Goal: Task Accomplishment & Management: Use online tool/utility

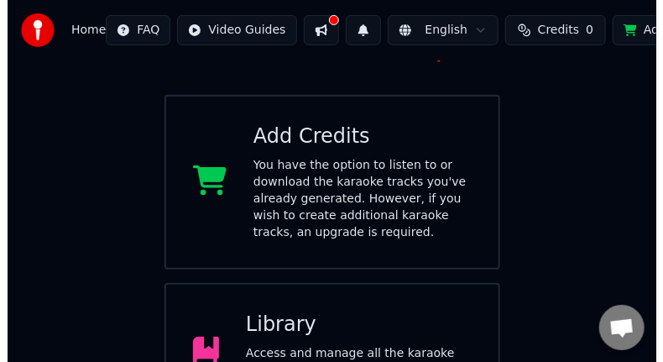
scroll to position [351, 0]
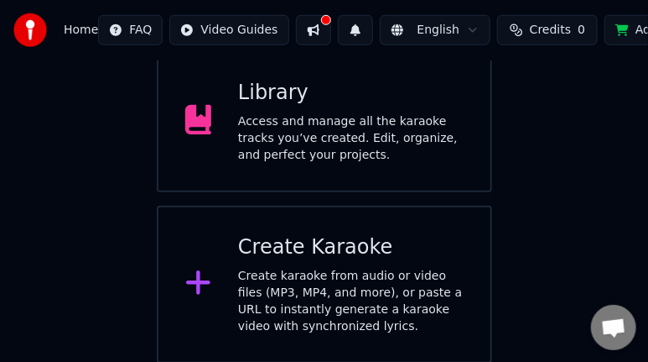
click at [191, 284] on icon at bounding box center [198, 283] width 24 height 24
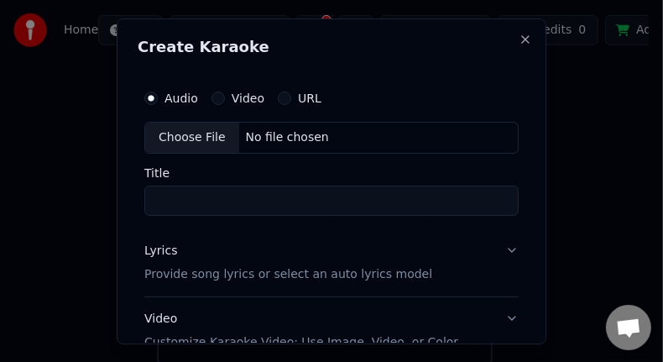
click at [196, 138] on div "Choose File" at bounding box center [192, 137] width 94 height 30
type input "**********"
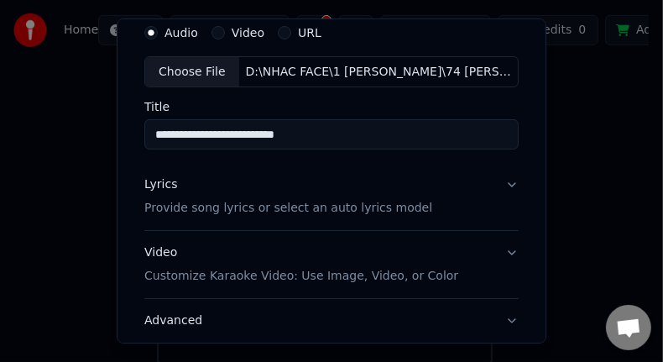
scroll to position [70, 0]
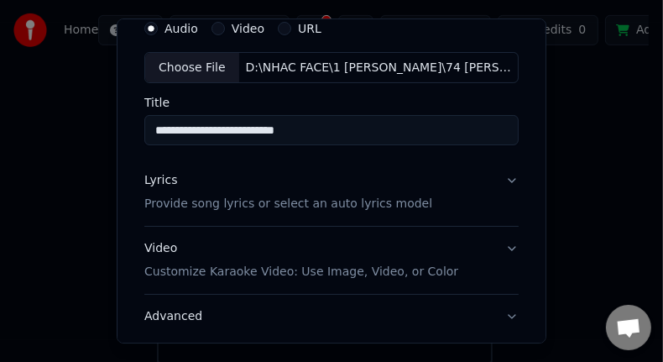
click at [263, 208] on p "Provide song lyrics or select an auto lyrics model" at bounding box center [288, 204] width 288 height 17
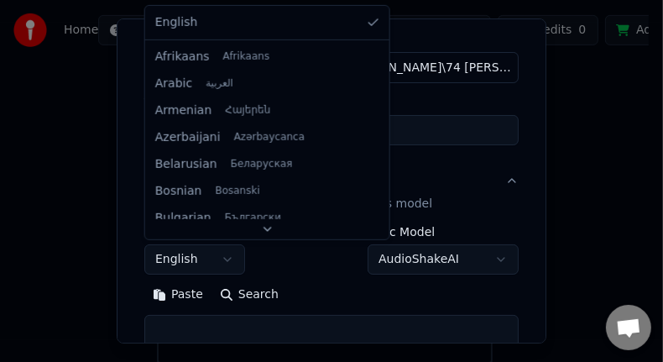
click at [225, 262] on body "**********" at bounding box center [324, 6] width 648 height 715
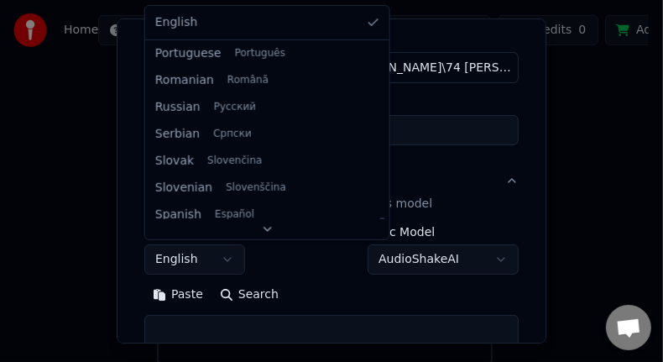
scroll to position [1121, 0]
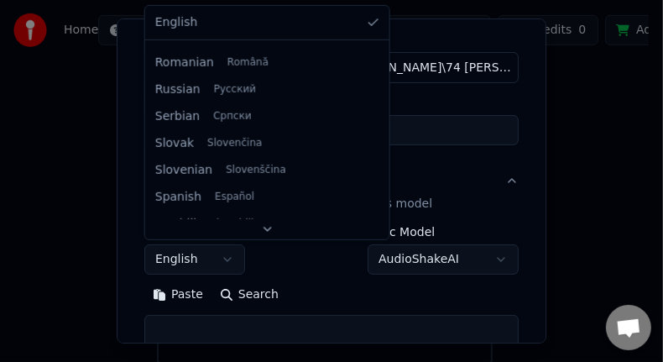
drag, startPoint x: 330, startPoint y: 64, endPoint x: 320, endPoint y: 240, distance: 176.4
click at [379, 240] on div at bounding box center [382, 240] width 6 height 38
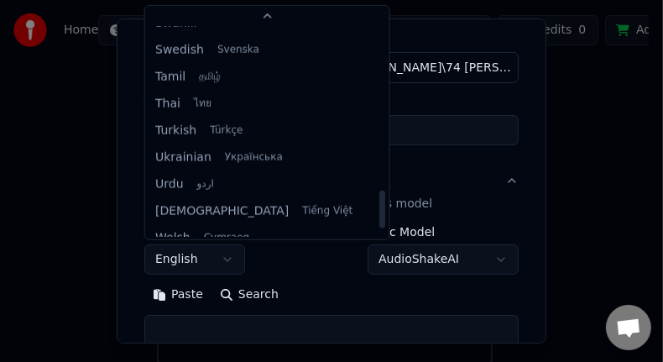
scroll to position [1288, 0]
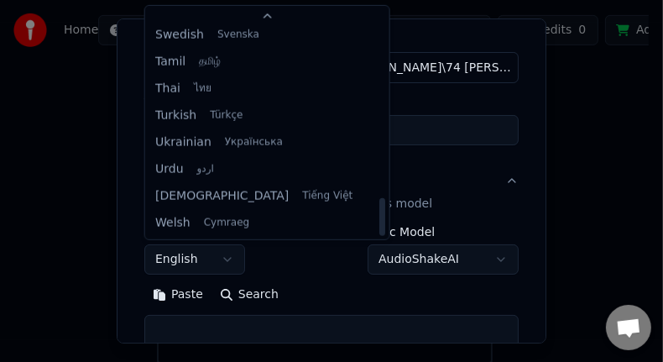
drag, startPoint x: 330, startPoint y: 190, endPoint x: 329, endPoint y: 220, distance: 29.4
click at [379, 220] on div at bounding box center [382, 217] width 6 height 38
select select "**"
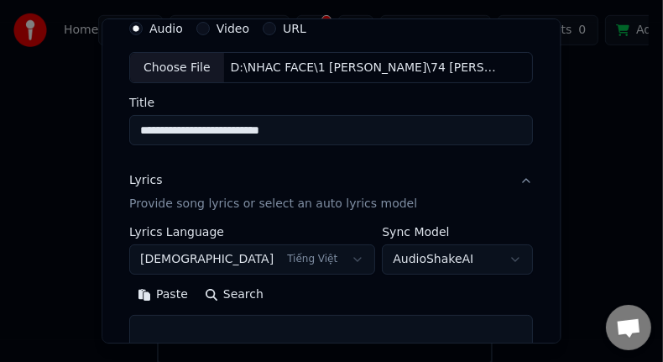
click at [242, 205] on p "Provide song lyrics or select an auto lyrics model" at bounding box center [273, 204] width 288 height 17
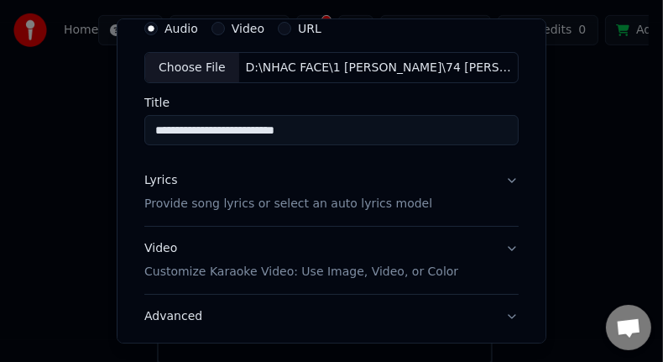
click at [328, 205] on p "Provide song lyrics or select an auto lyrics model" at bounding box center [288, 204] width 288 height 17
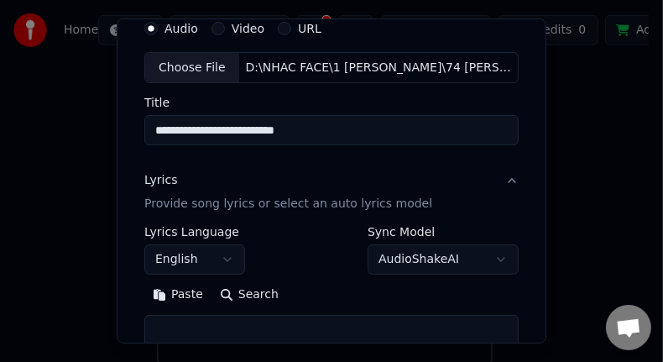
click at [165, 183] on div "Lyrics" at bounding box center [160, 181] width 33 height 17
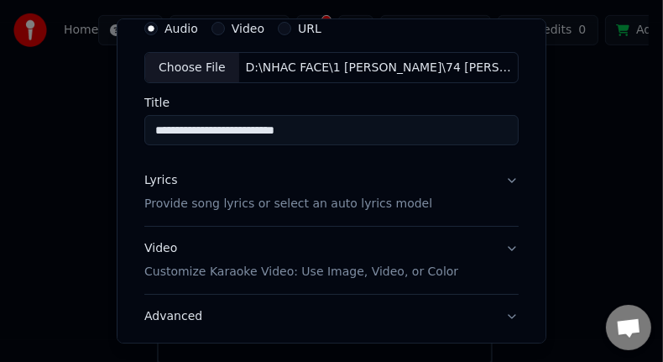
click at [322, 207] on p "Provide song lyrics or select an auto lyrics model" at bounding box center [288, 204] width 288 height 17
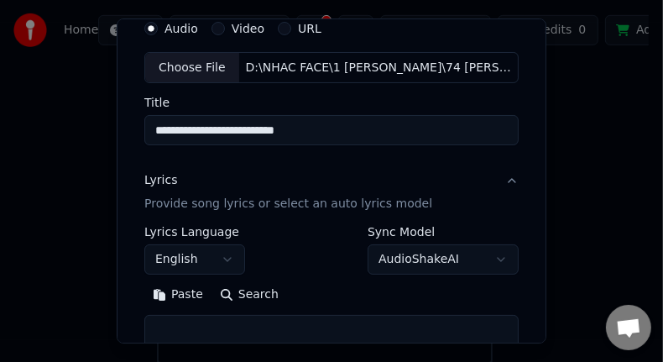
click at [228, 257] on body "**********" at bounding box center [324, 6] width 648 height 715
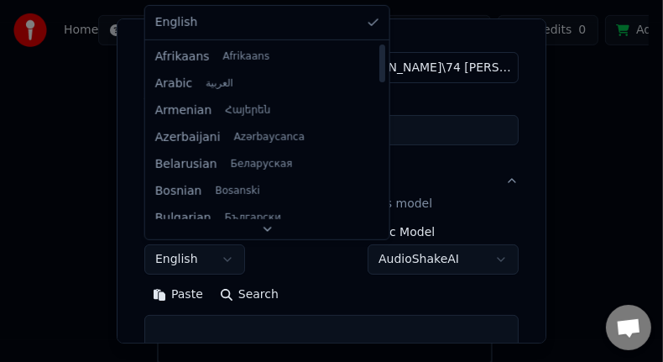
click at [377, 200] on div at bounding box center [381, 165] width 8 height 242
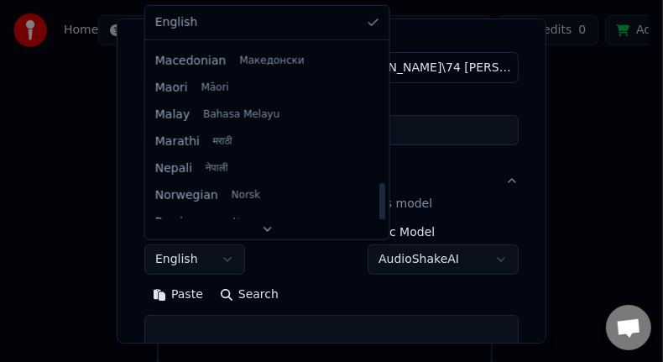
click at [379, 200] on div at bounding box center [382, 202] width 6 height 38
click at [379, 200] on div at bounding box center [382, 201] width 6 height 38
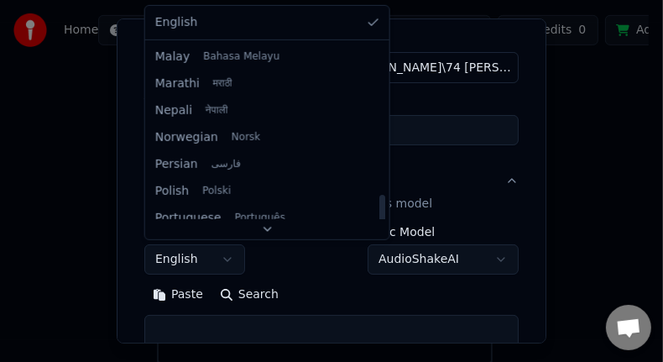
scroll to position [957, 0]
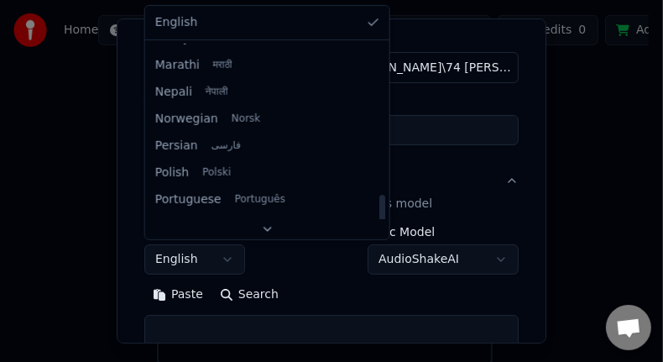
drag, startPoint x: 331, startPoint y: 194, endPoint x: 331, endPoint y: 206, distance: 12.6
click at [379, 206] on div at bounding box center [382, 214] width 6 height 38
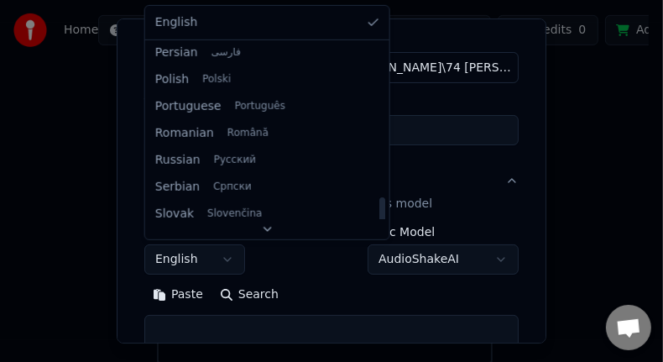
drag, startPoint x: 331, startPoint y: 203, endPoint x: 331, endPoint y: 224, distance: 21.0
click at [379, 224] on div at bounding box center [382, 216] width 6 height 38
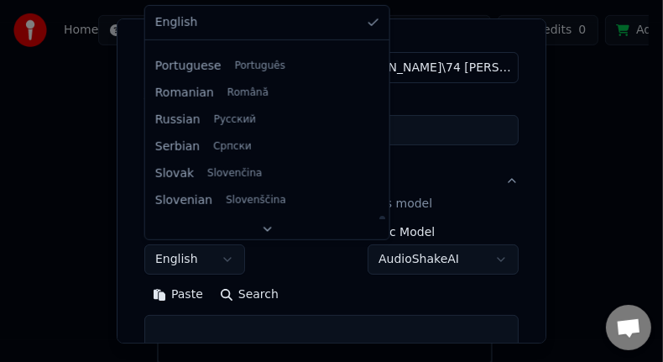
scroll to position [69, 0]
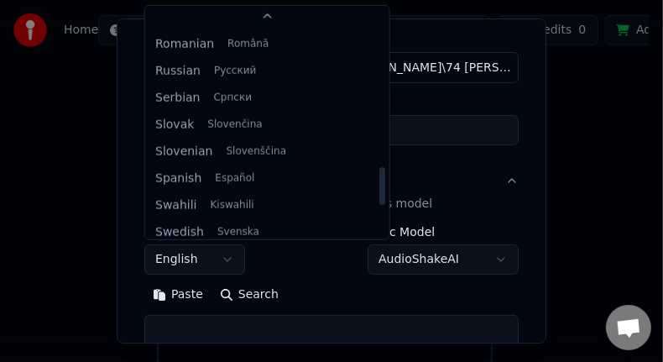
click at [377, 217] on div at bounding box center [381, 116] width 8 height 242
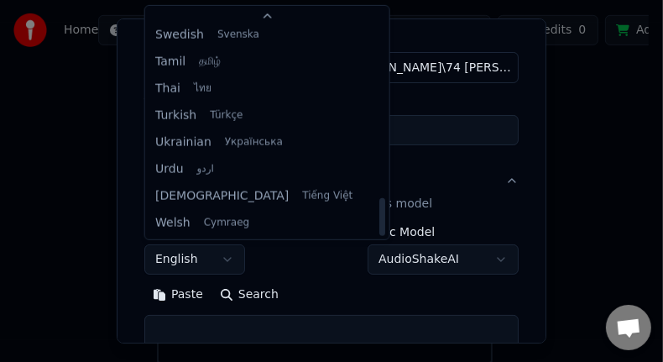
select select "**"
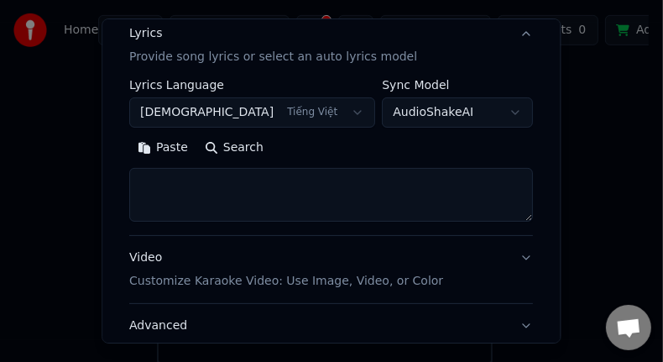
scroll to position [232, 0]
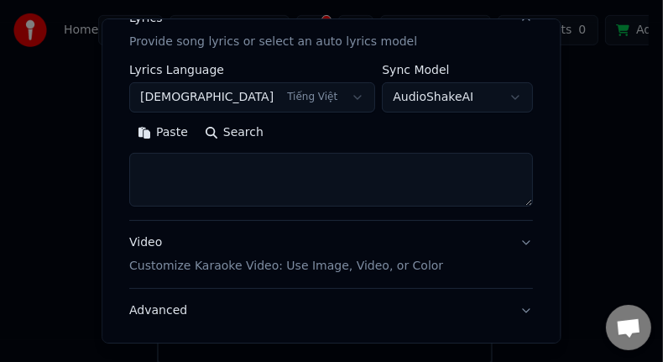
click at [279, 180] on textarea at bounding box center [330, 181] width 403 height 54
paste textarea "**********"
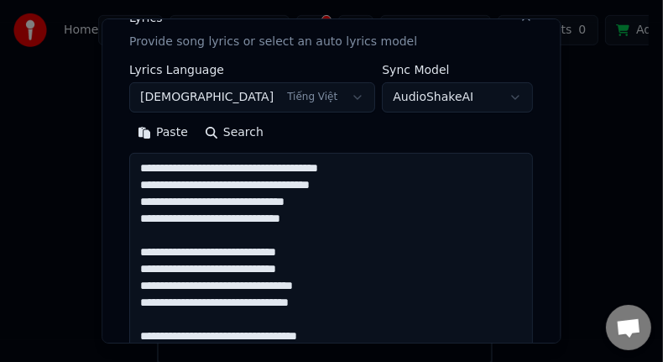
scroll to position [440, 0]
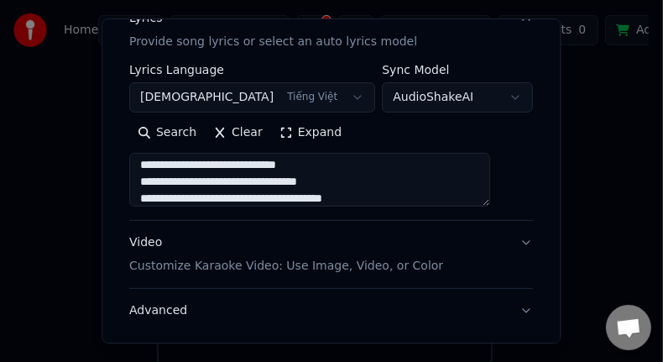
type textarea "**********"
click at [163, 244] on div "Video Customize Karaoke Video: Use Image, Video, or Color" at bounding box center [286, 254] width 314 height 40
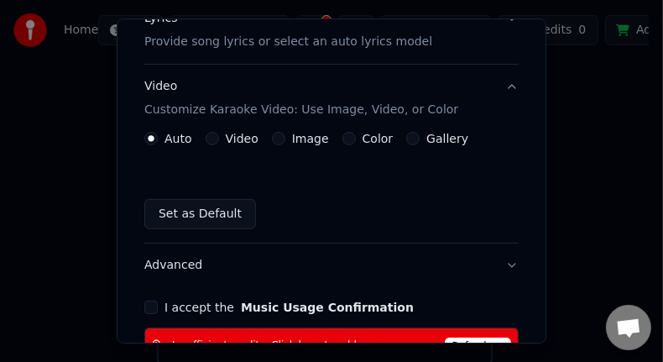
click at [233, 138] on label "Video" at bounding box center [242, 139] width 33 height 12
click at [219, 138] on button "Video" at bounding box center [212, 138] width 13 height 13
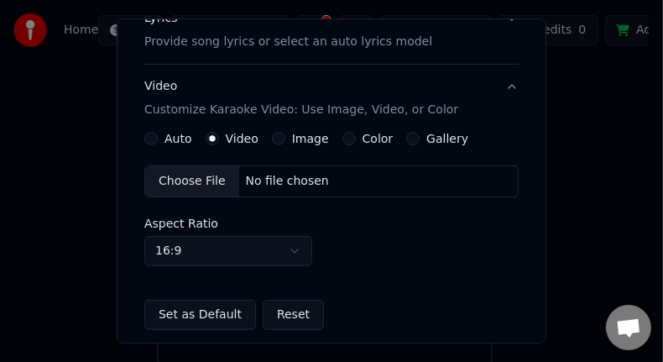
click at [187, 181] on div "Choose File" at bounding box center [192, 181] width 94 height 30
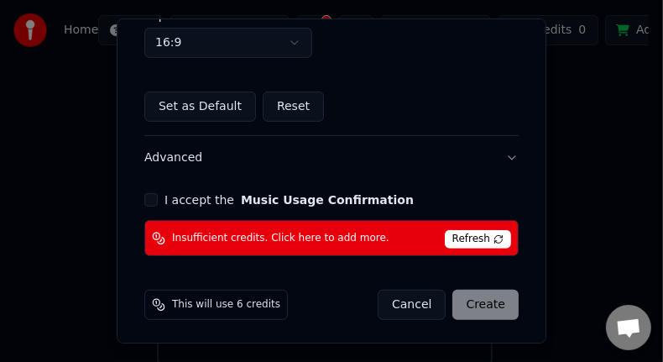
click at [150, 200] on button "I accept the Music Usage Confirmation" at bounding box center [150, 199] width 13 height 13
click at [456, 237] on span "Refresh" at bounding box center [478, 239] width 66 height 18
click at [466, 299] on div "Cancel Create" at bounding box center [447, 304] width 141 height 30
click at [405, 299] on button "Cancel" at bounding box center [411, 304] width 68 height 30
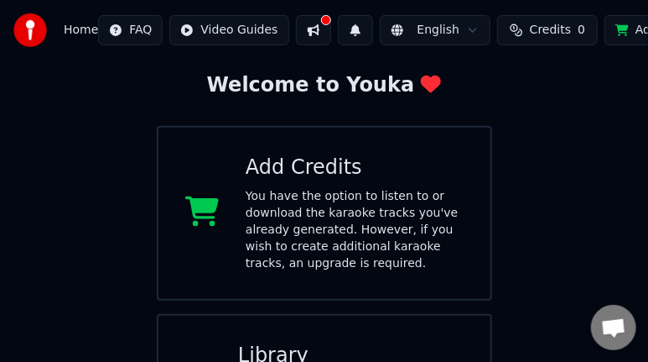
scroll to position [87, 0]
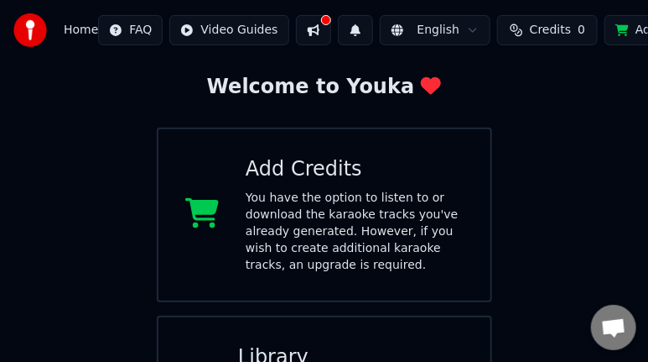
click at [290, 206] on div "You have the option to listen to or download the karaoke tracks you've already …" at bounding box center [355, 232] width 218 height 84
click at [284, 169] on div "Add Credits" at bounding box center [355, 169] width 218 height 27
drag, startPoint x: 210, startPoint y: 216, endPoint x: 272, endPoint y: 215, distance: 62.1
click at [210, 216] on icon at bounding box center [202, 213] width 34 height 30
click at [318, 215] on div "You have the option to listen to or download the karaoke tracks you've already …" at bounding box center [355, 232] width 218 height 84
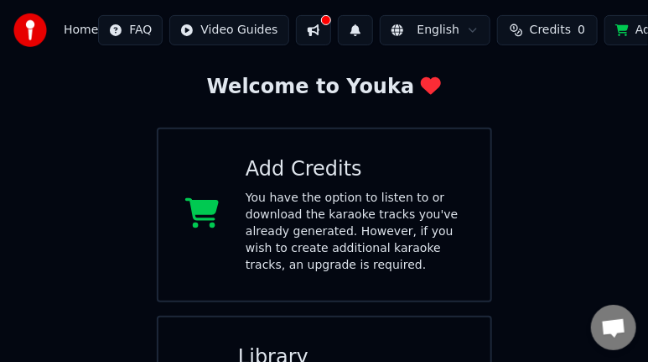
click at [318, 237] on div "You have the option to listen to or download the karaoke tracks you've already …" at bounding box center [355, 232] width 218 height 84
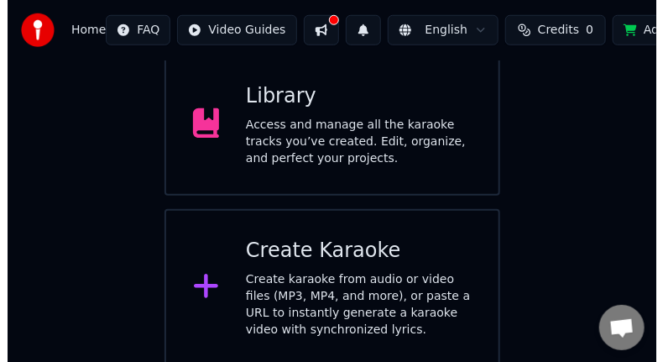
scroll to position [351, 0]
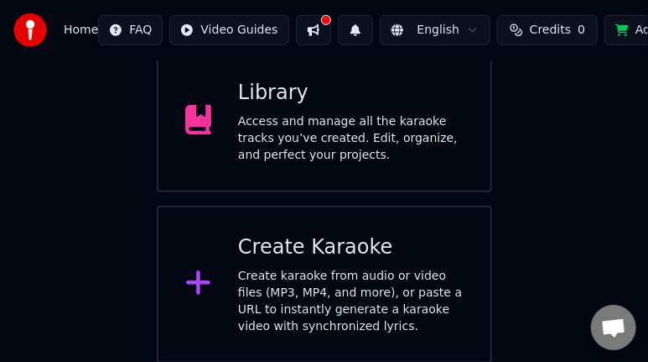
click at [197, 283] on icon at bounding box center [198, 283] width 24 height 24
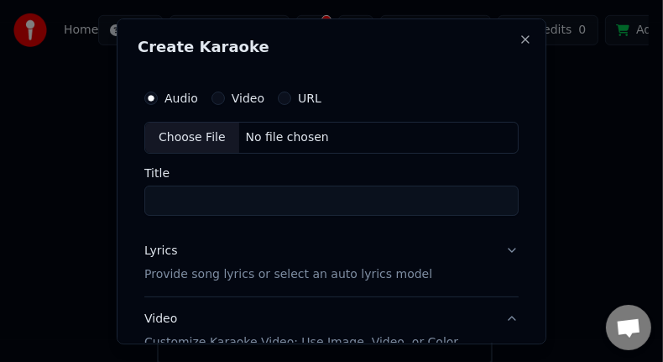
click at [198, 135] on div "Choose File" at bounding box center [192, 137] width 94 height 30
type input "**********"
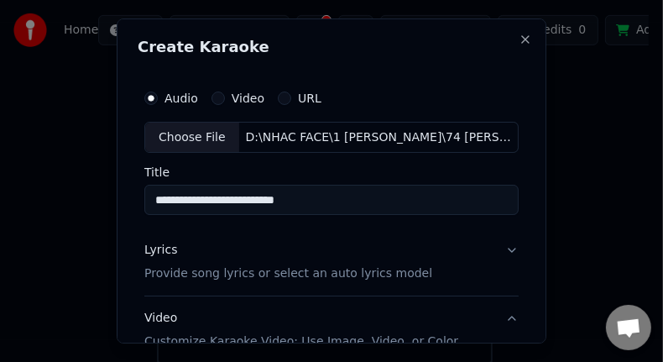
click at [498, 248] on button "Lyrics Provide song lyrics or select an auto lyrics model" at bounding box center [331, 262] width 374 height 67
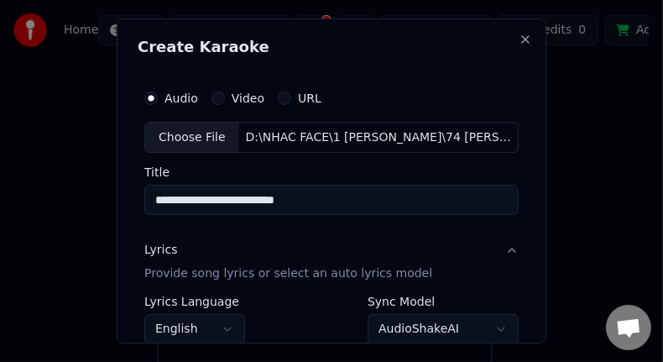
click at [231, 325] on body "**********" at bounding box center [324, 6] width 648 height 715
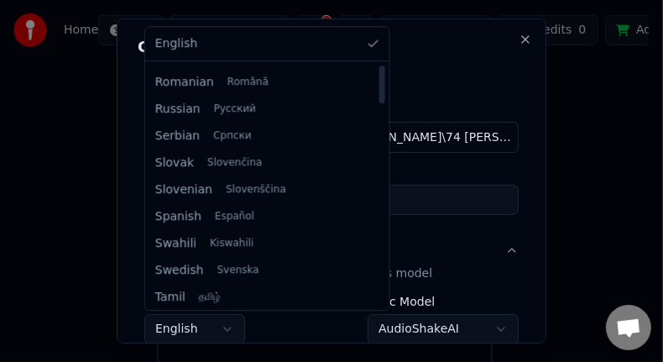
click at [377, 260] on div at bounding box center [381, 186] width 8 height 242
click at [379, 260] on div at bounding box center [382, 261] width 6 height 38
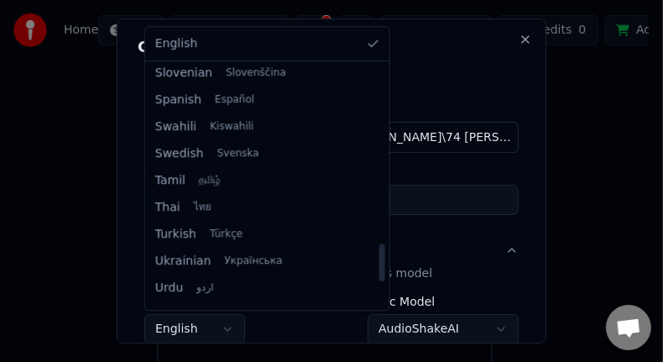
scroll to position [1288, 0]
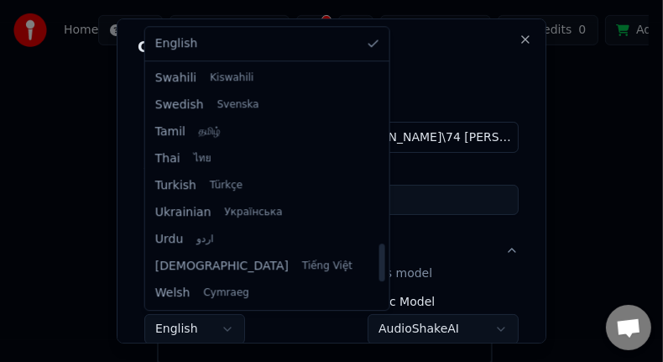
drag, startPoint x: 330, startPoint y: 258, endPoint x: 329, endPoint y: 286, distance: 27.7
click at [379, 281] on div at bounding box center [382, 262] width 6 height 38
select select "**"
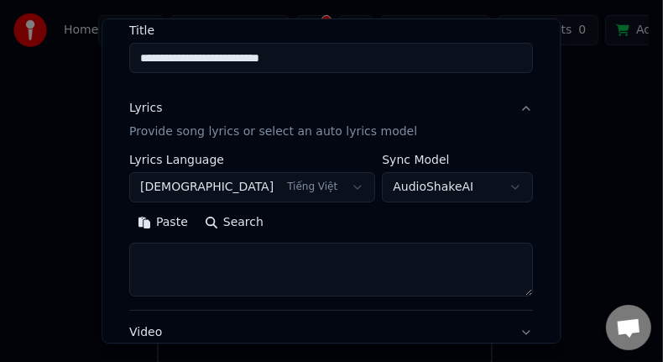
scroll to position [144, 0]
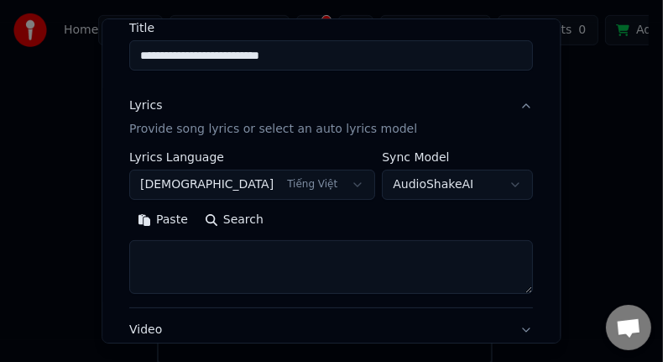
click at [289, 256] on textarea at bounding box center [330, 268] width 403 height 54
paste textarea "**********"
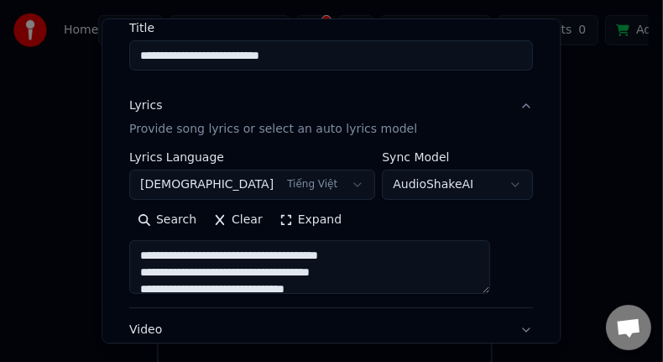
scroll to position [440, 0]
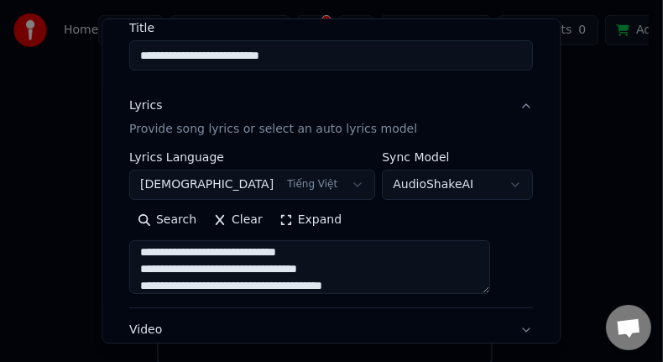
type textarea "**********"
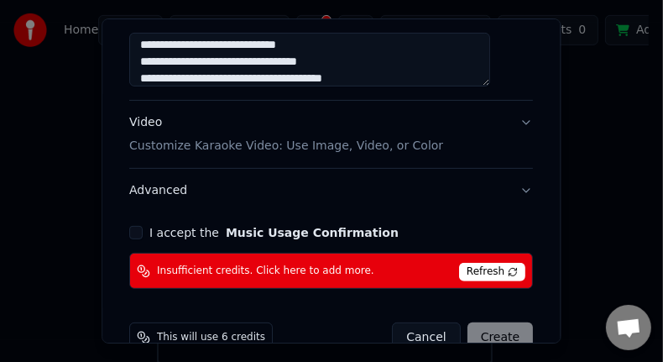
scroll to position [359, 0]
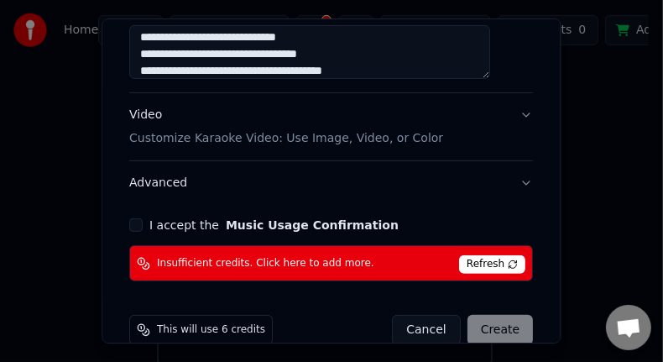
click at [214, 139] on p "Customize Karaoke Video: Use Image, Video, or Color" at bounding box center [286, 138] width 314 height 17
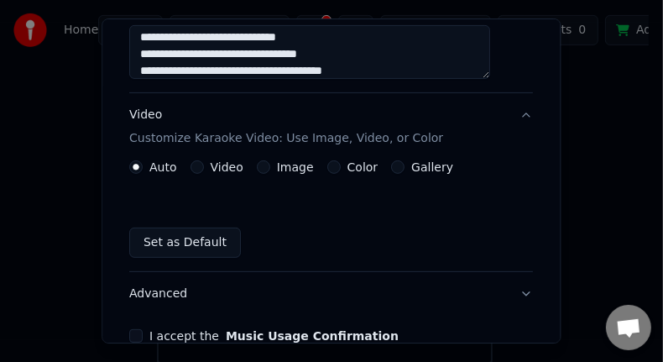
scroll to position [294, 0]
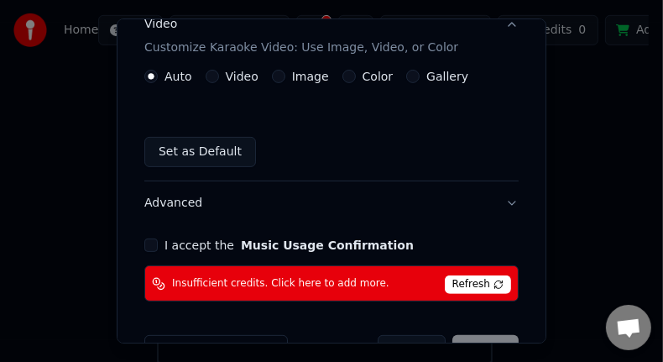
click at [214, 149] on button "Set as Default" at bounding box center [200, 152] width 112 height 30
click at [229, 70] on label "Video" at bounding box center [242, 76] width 33 height 12
click at [219, 70] on button "Video" at bounding box center [212, 76] width 13 height 13
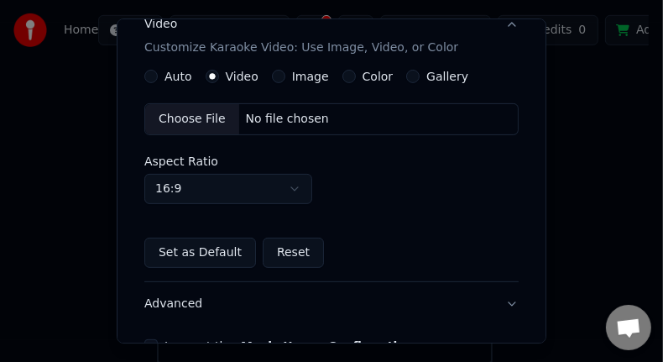
click at [190, 116] on div "Choose File" at bounding box center [192, 119] width 94 height 30
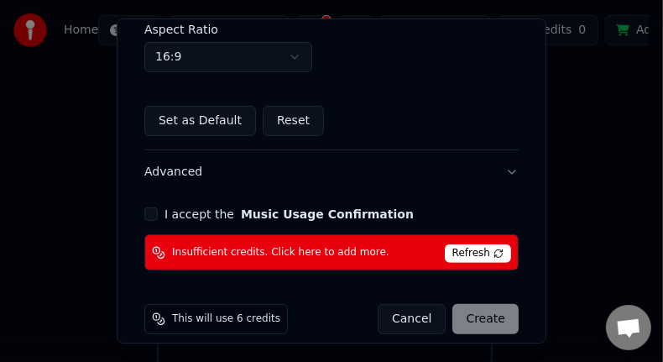
scroll to position [428, 0]
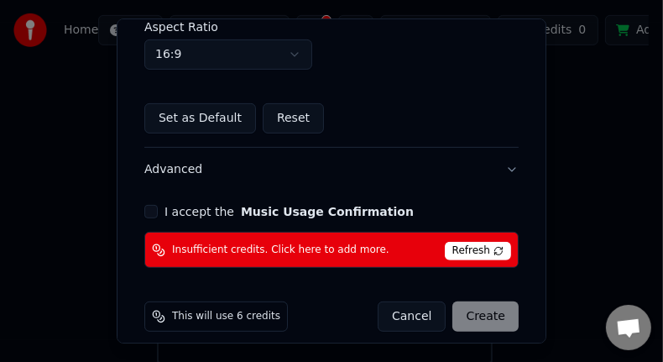
click at [151, 207] on button "I accept the Music Usage Confirmation" at bounding box center [150, 211] width 13 height 13
click at [215, 311] on span "This will use 6 credits" at bounding box center [226, 316] width 108 height 13
click at [216, 310] on span "This will use 6 credits" at bounding box center [226, 316] width 108 height 13
click at [468, 308] on div "Cancel Create" at bounding box center [447, 316] width 141 height 30
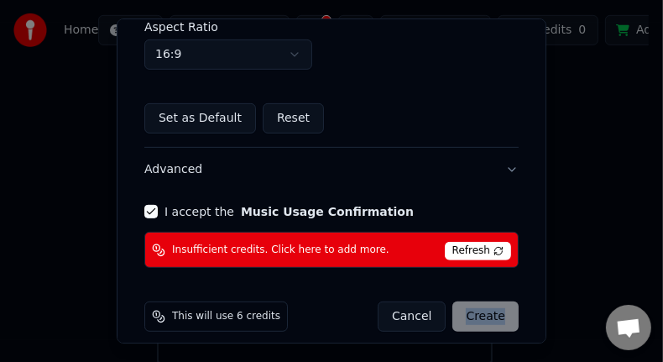
click at [468, 308] on div "Cancel Create" at bounding box center [447, 316] width 141 height 30
click at [483, 250] on span "Refresh" at bounding box center [478, 251] width 66 height 18
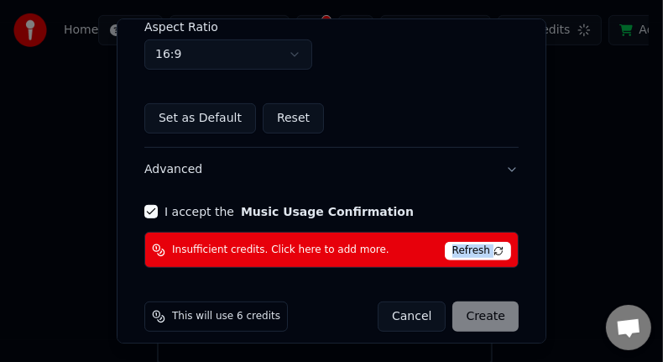
click at [483, 250] on span "Refresh" at bounding box center [478, 251] width 66 height 18
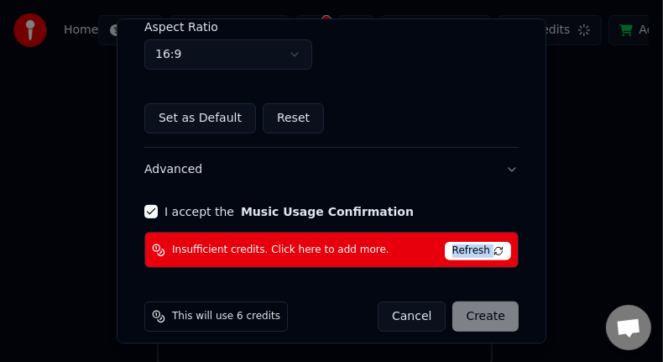
click at [483, 250] on span "Refresh" at bounding box center [478, 251] width 66 height 18
click at [487, 250] on span "Refresh" at bounding box center [478, 251] width 66 height 18
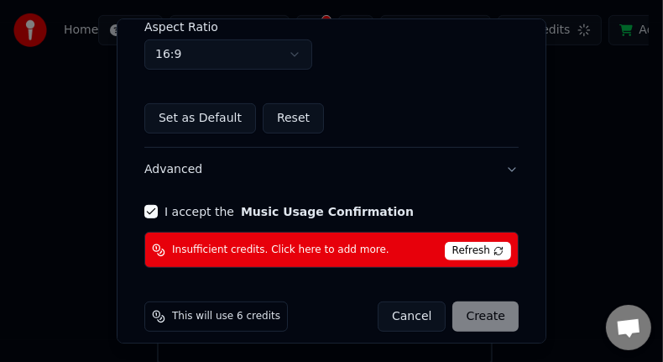
click at [294, 249] on span "Insufficient credits. Click here to add more." at bounding box center [280, 249] width 217 height 13
click at [467, 243] on span "Refresh" at bounding box center [478, 251] width 66 height 18
click at [483, 244] on span "Refresh" at bounding box center [478, 251] width 66 height 18
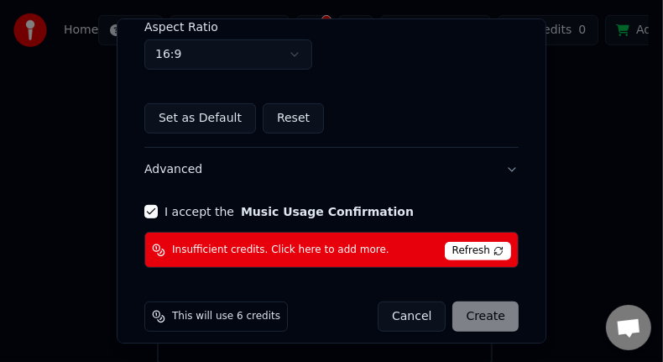
click at [483, 244] on span "Refresh" at bounding box center [478, 251] width 66 height 18
click at [458, 249] on span "Refresh" at bounding box center [478, 251] width 66 height 18
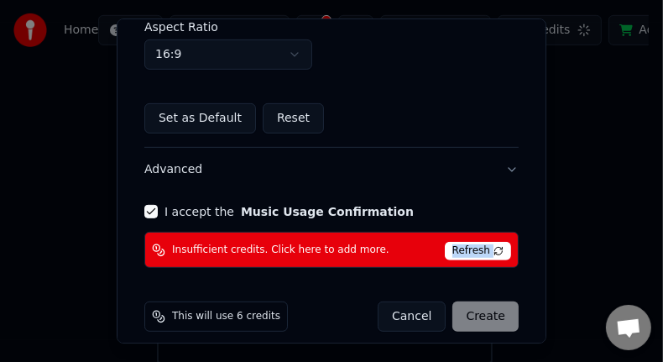
click at [458, 249] on span "Refresh" at bounding box center [478, 251] width 66 height 18
click at [466, 318] on div "Cancel Create" at bounding box center [447, 316] width 141 height 30
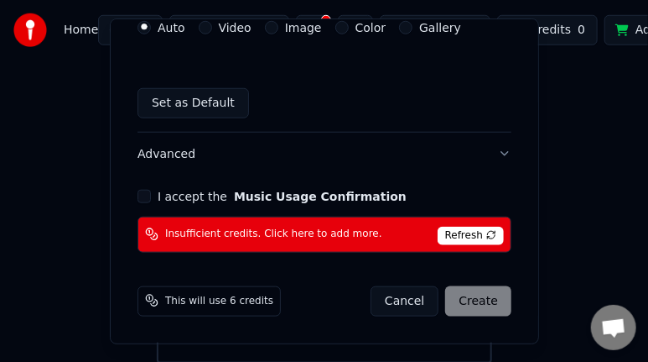
scroll to position [339, 0]
